Goal: Task Accomplishment & Management: Manage account settings

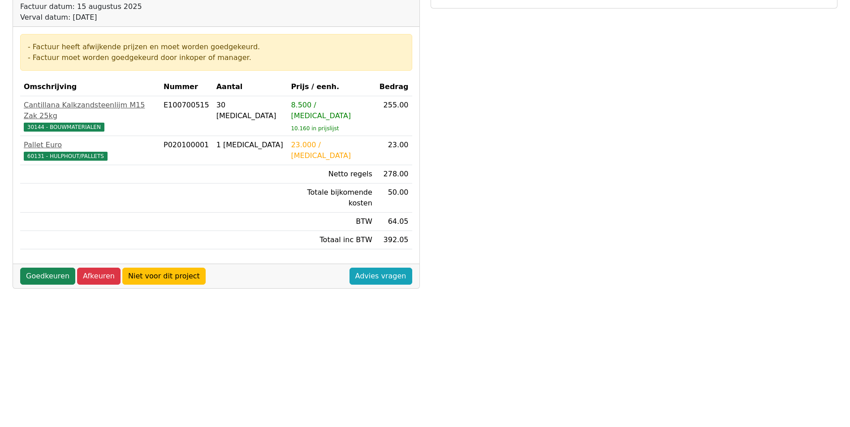
scroll to position [134, 0]
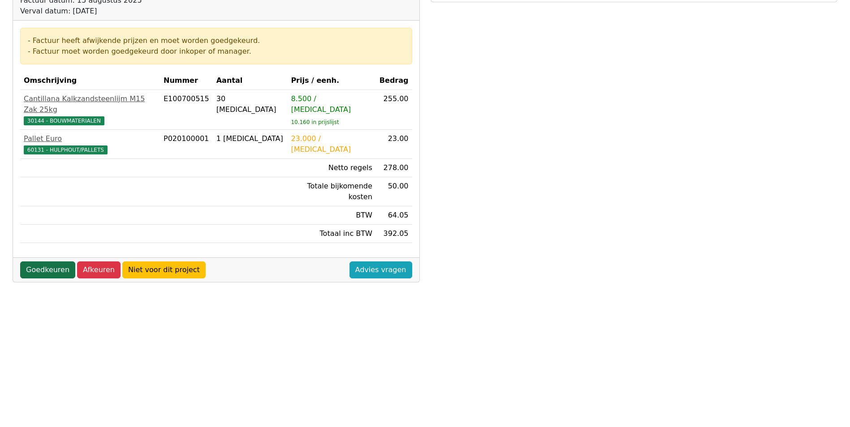
click at [60, 262] on link "Goedkeuren" at bounding box center [47, 270] width 55 height 17
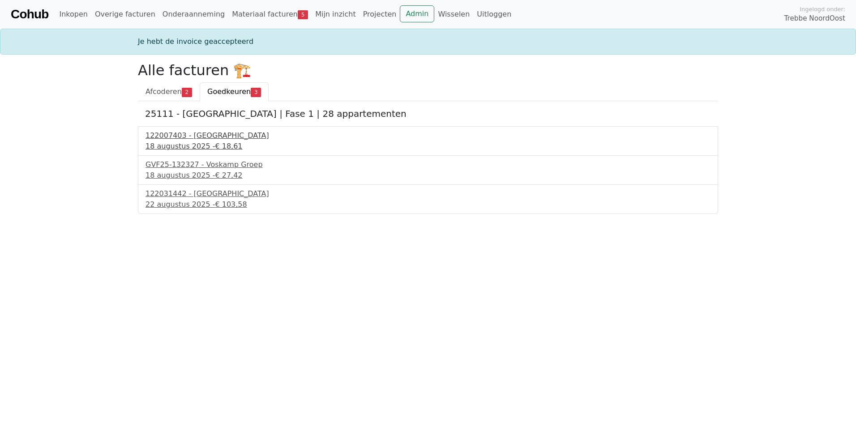
click at [207, 134] on div "122007403 - PontMeyer" at bounding box center [428, 135] width 565 height 11
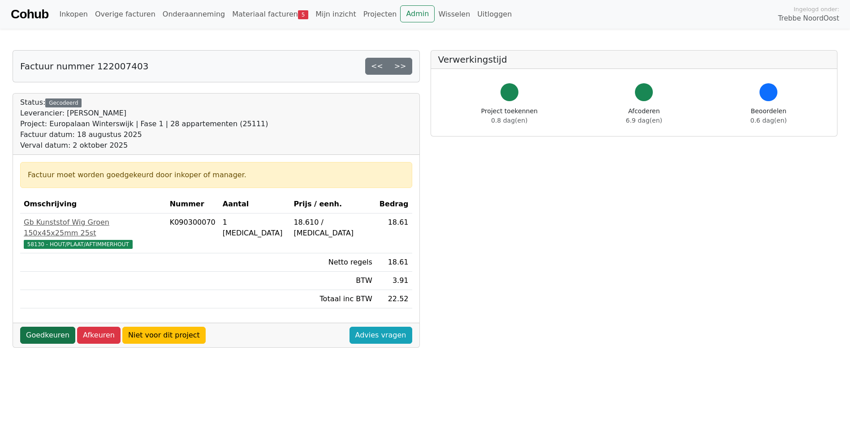
click at [55, 327] on link "Goedkeuren" at bounding box center [47, 335] width 55 height 17
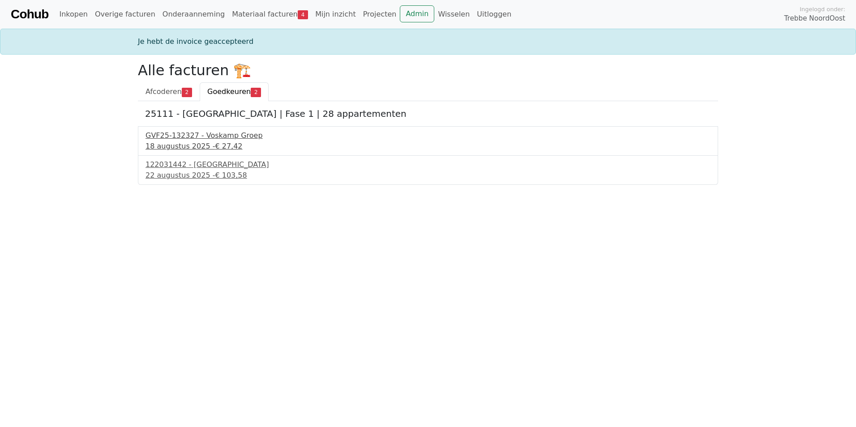
click at [208, 138] on div "GVF25-132327 - Voskamp Groep" at bounding box center [428, 135] width 565 height 11
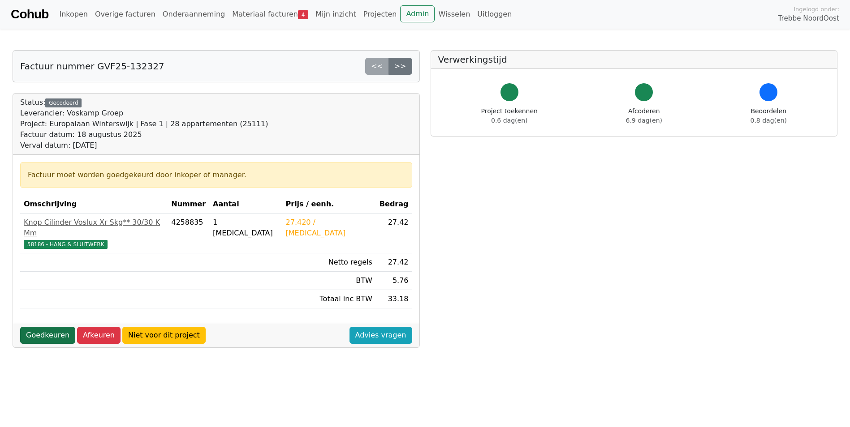
click at [34, 328] on link "Goedkeuren" at bounding box center [47, 335] width 55 height 17
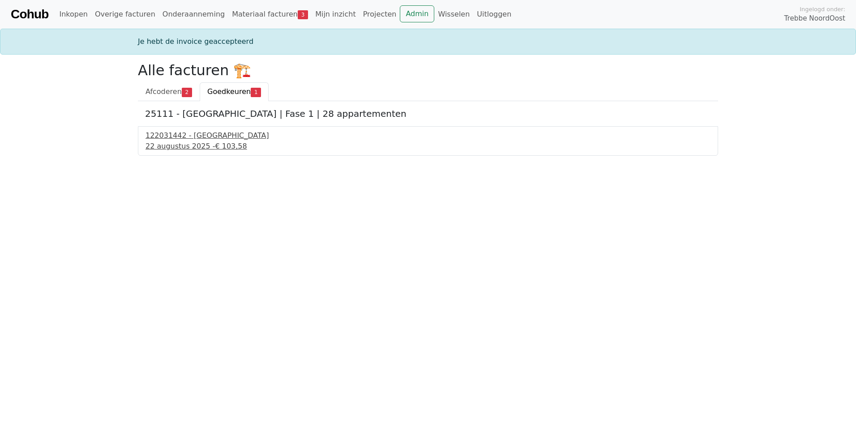
click at [217, 143] on span "€ 103,58" at bounding box center [231, 146] width 32 height 9
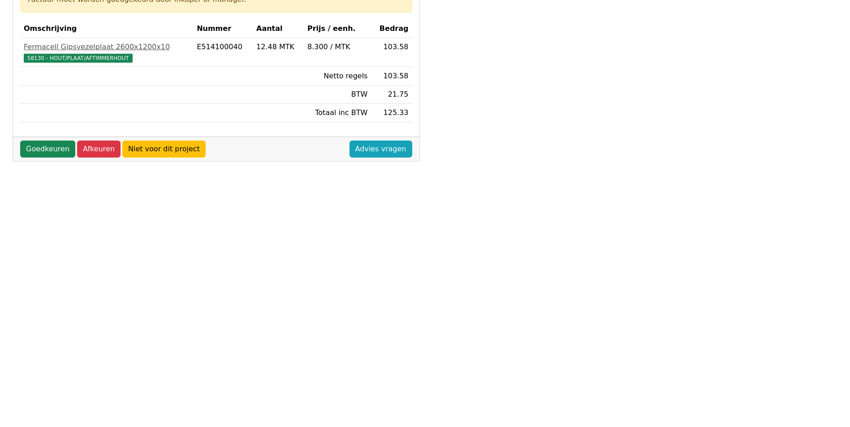
scroll to position [179, 0]
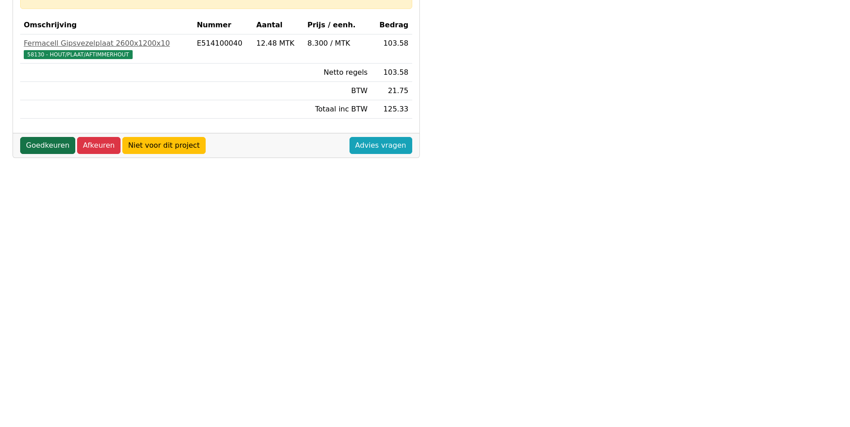
click at [57, 151] on link "Goedkeuren" at bounding box center [47, 145] width 55 height 17
